Goal: Check status: Check status

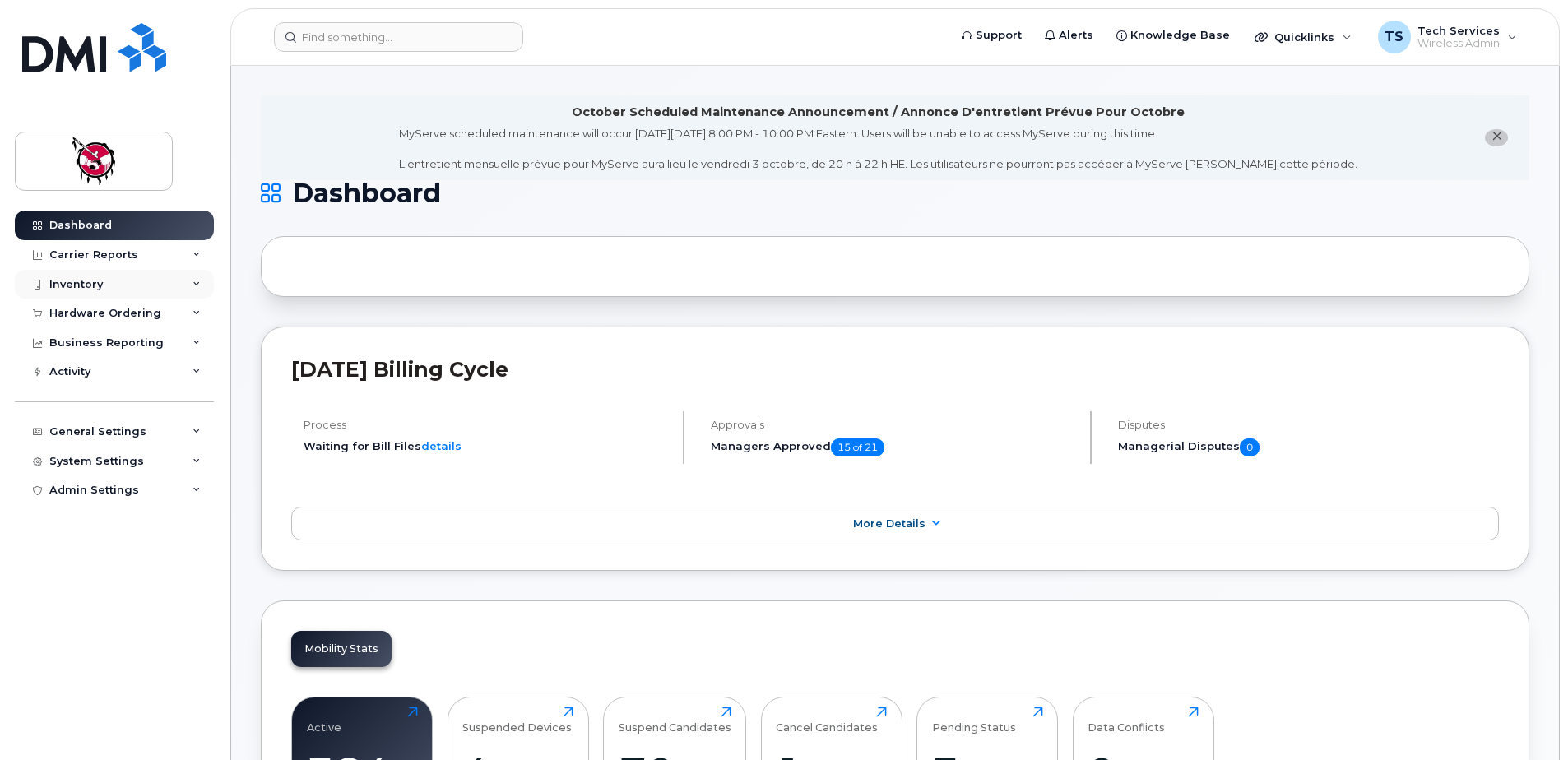
click at [90, 282] on div "Inventory" at bounding box center [76, 285] width 54 height 13
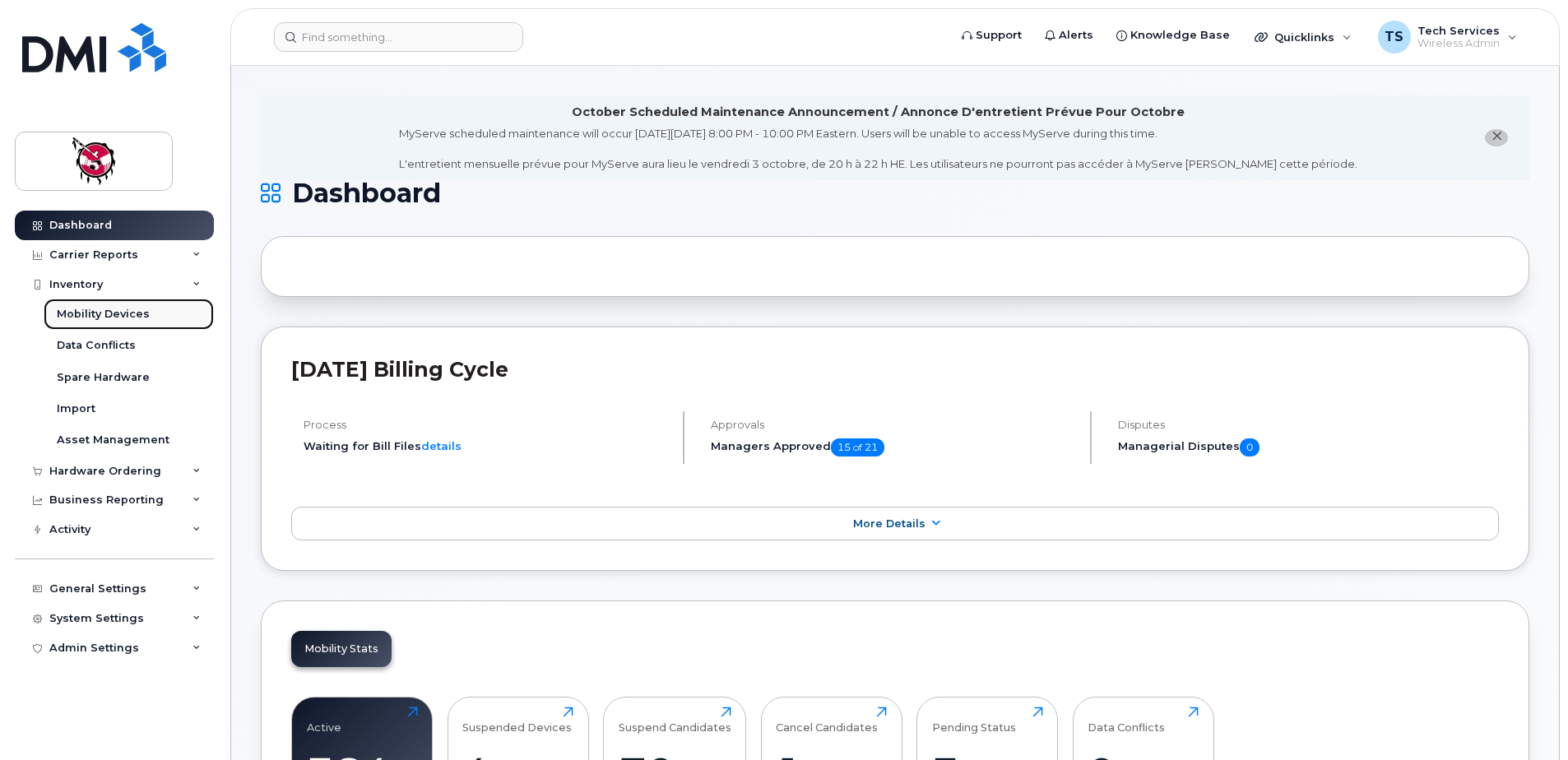
click at [93, 310] on div "Mobility Devices" at bounding box center [103, 315] width 93 height 15
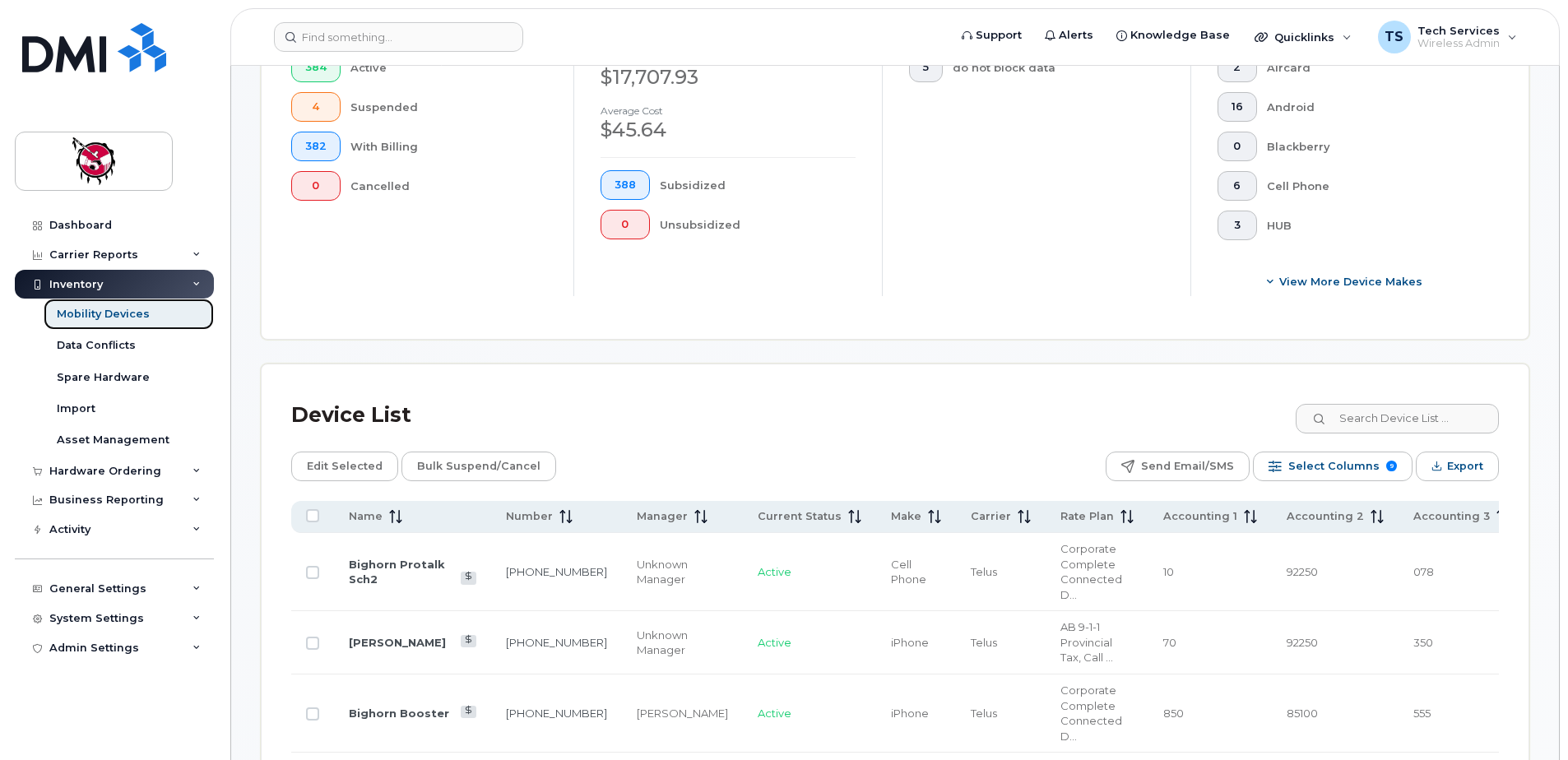
scroll to position [658, 0]
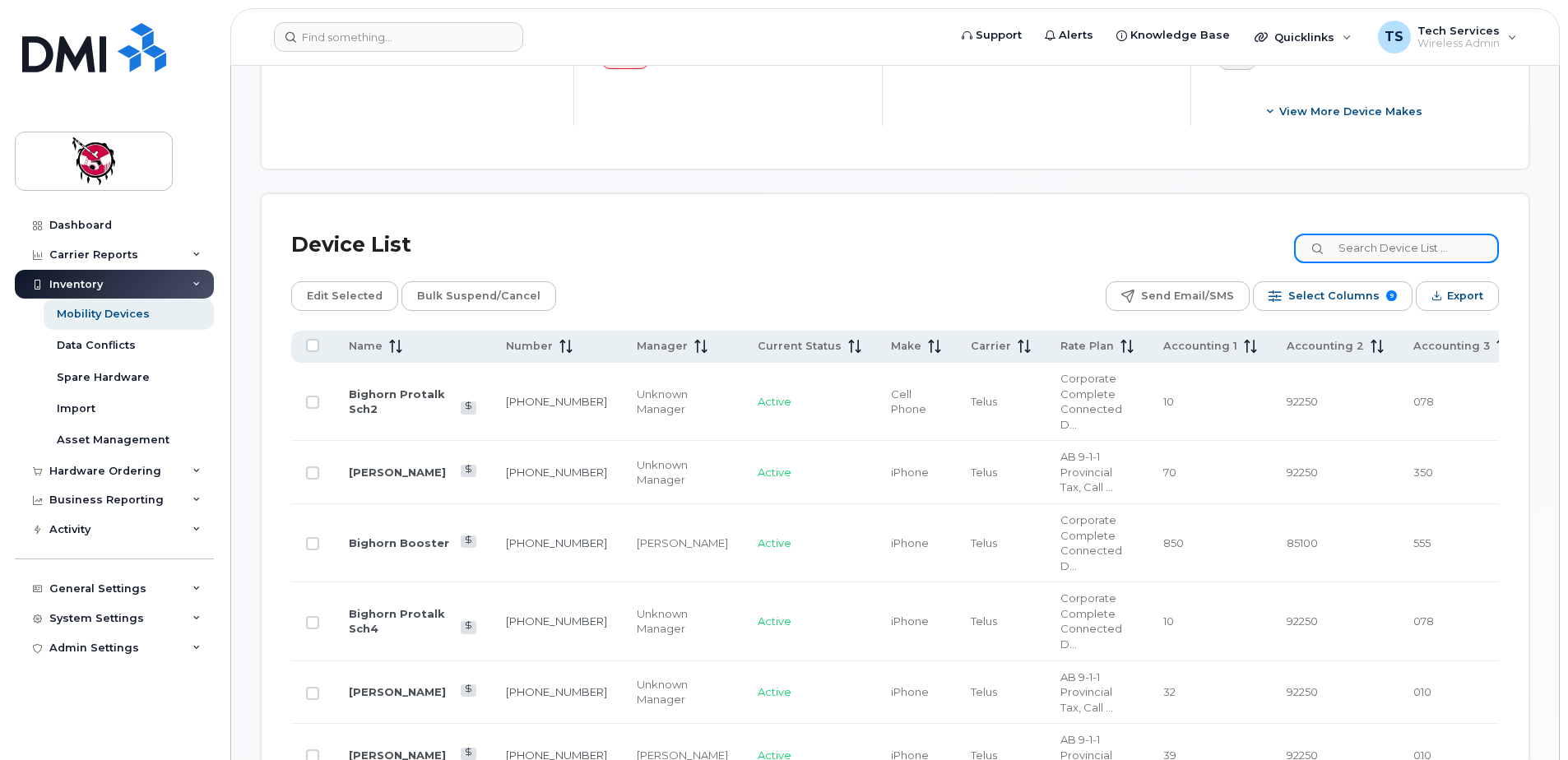
click at [1390, 239] on input at bounding box center [1397, 249] width 205 height 30
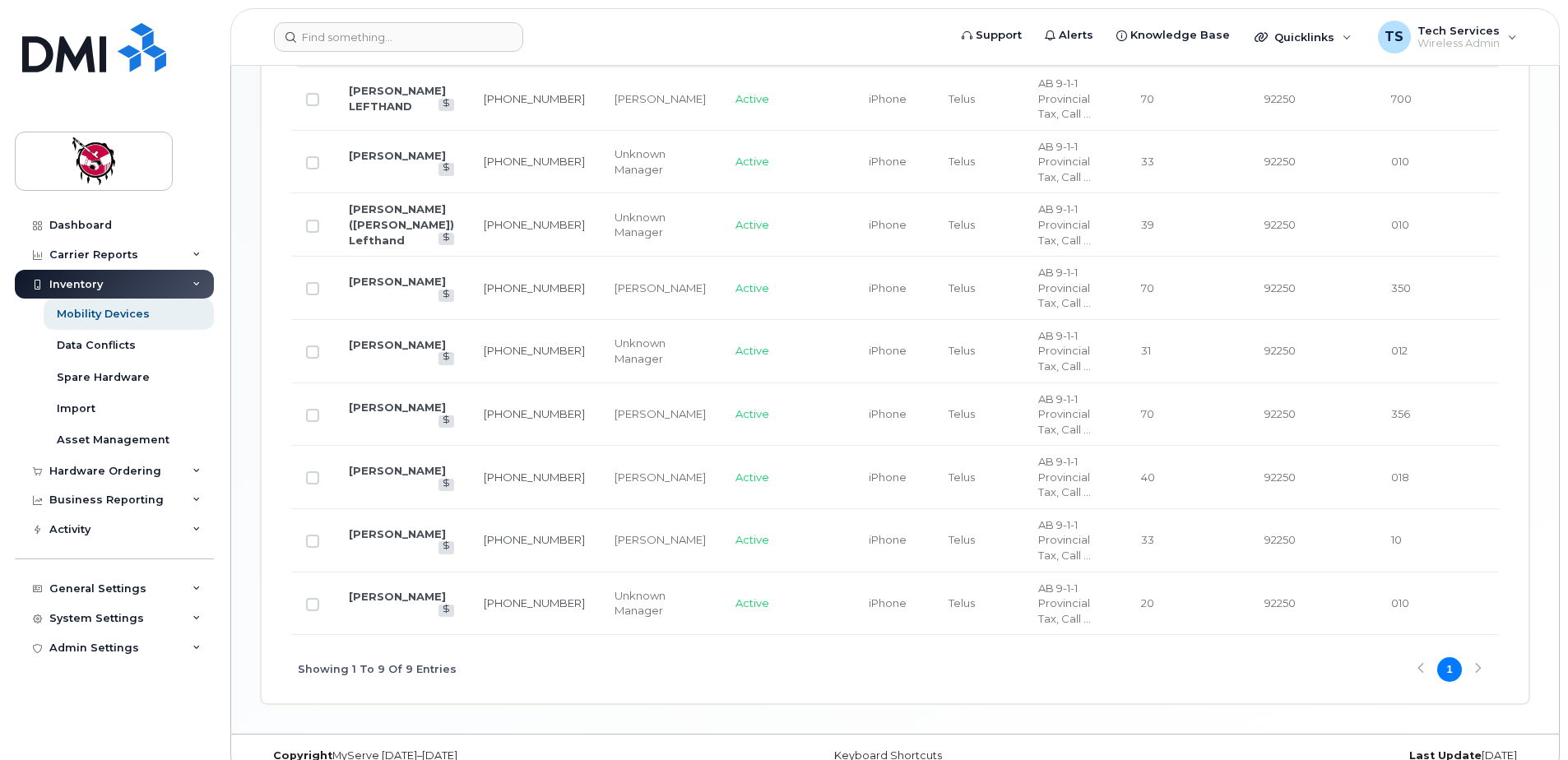
scroll to position [980, 0]
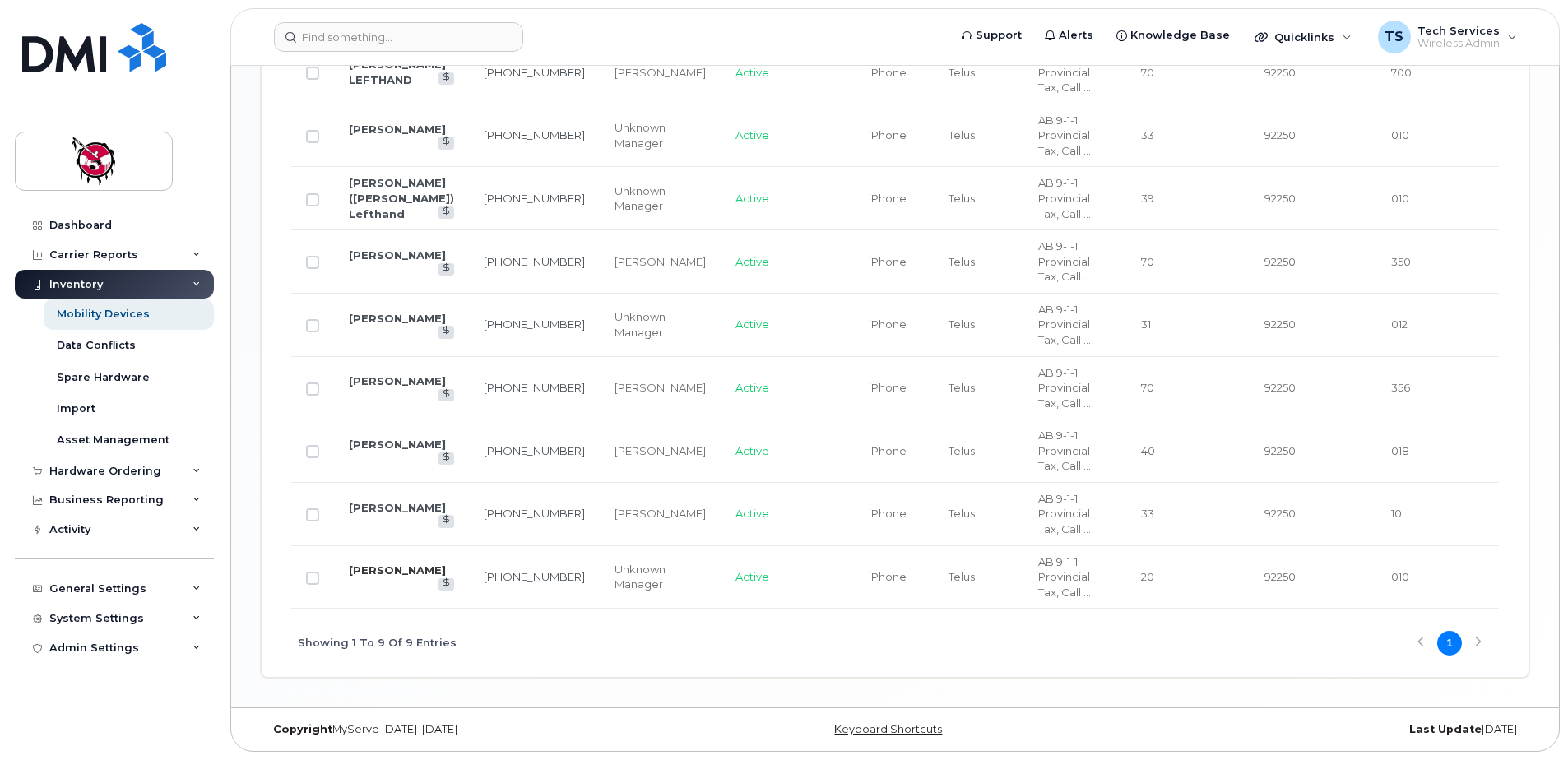
type input "left"
click at [368, 568] on link "[PERSON_NAME]" at bounding box center [397, 570] width 97 height 13
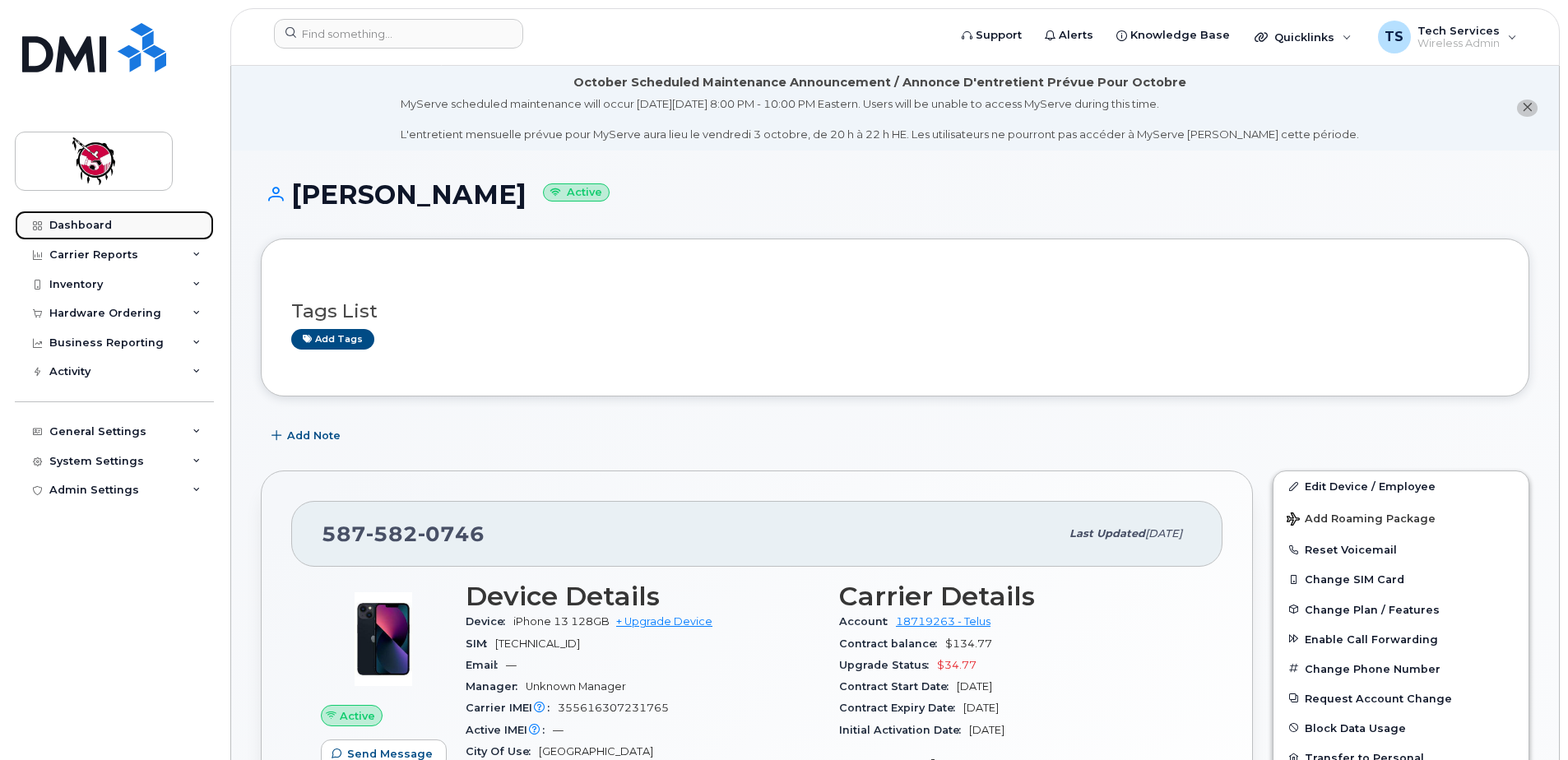
click at [90, 215] on link "Dashboard" at bounding box center [114, 226] width 199 height 30
